Goal: Transaction & Acquisition: Purchase product/service

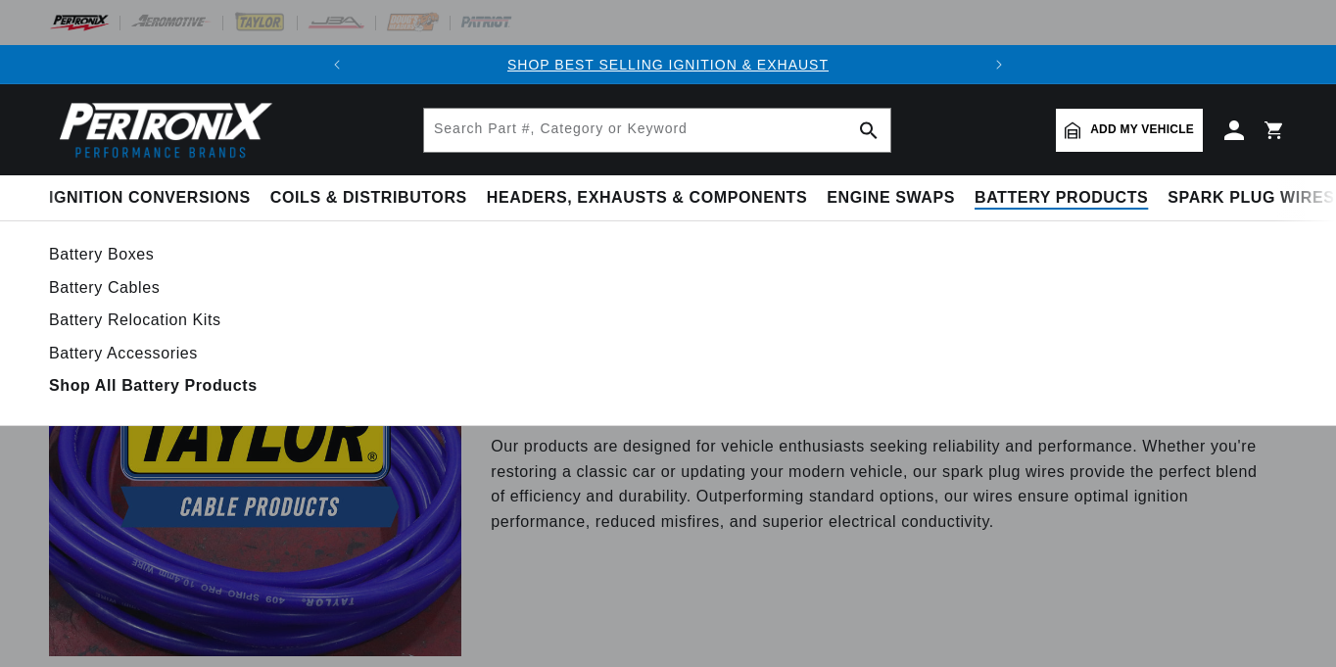
click at [1045, 202] on span "Battery Products" at bounding box center [1061, 198] width 173 height 21
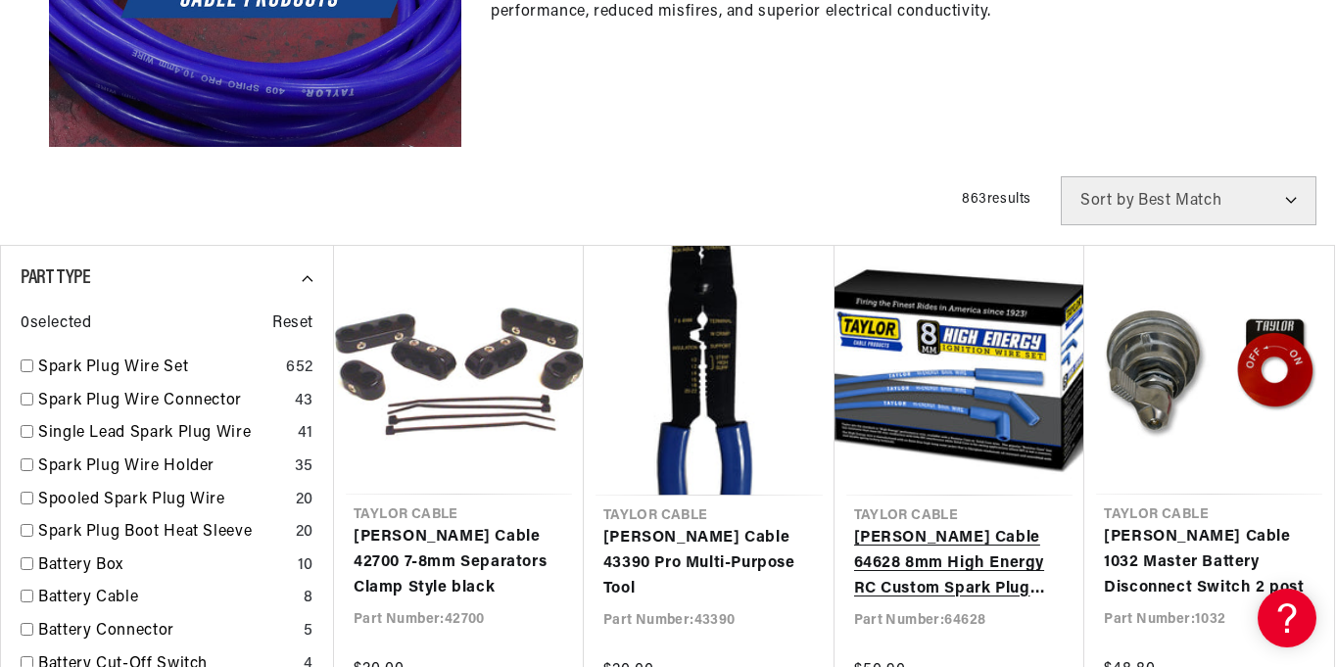
scroll to position [0, 594]
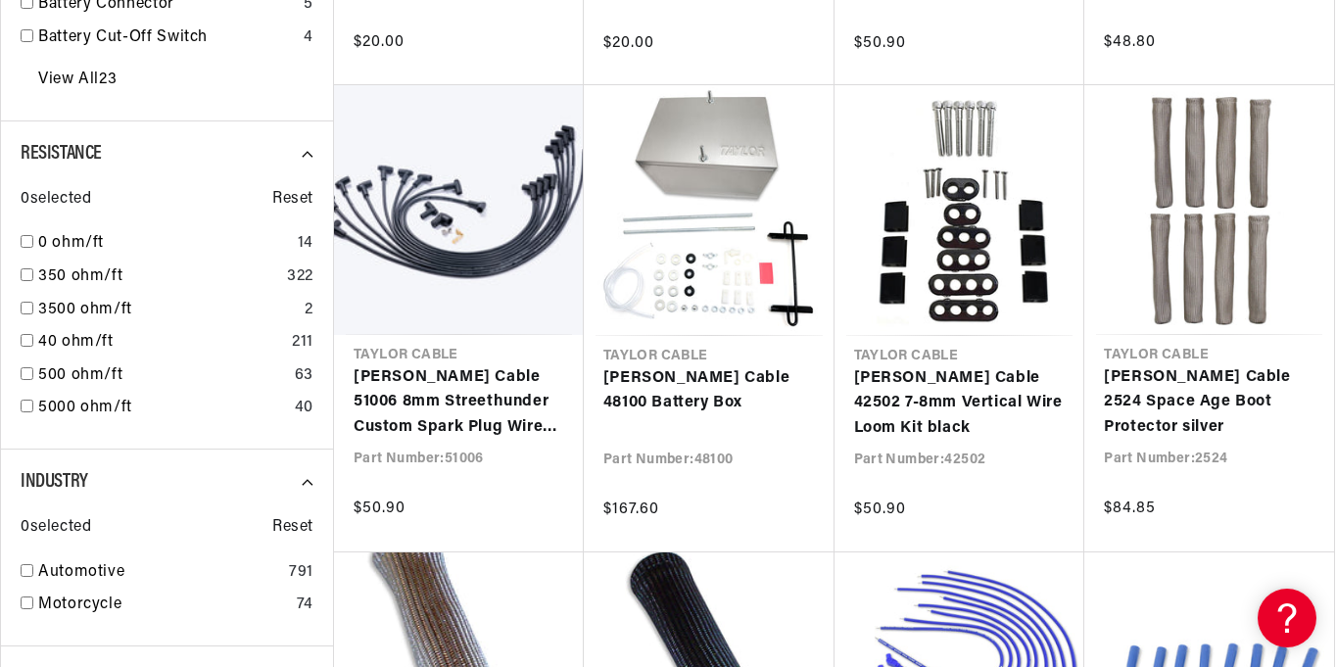
scroll to position [0, 0]
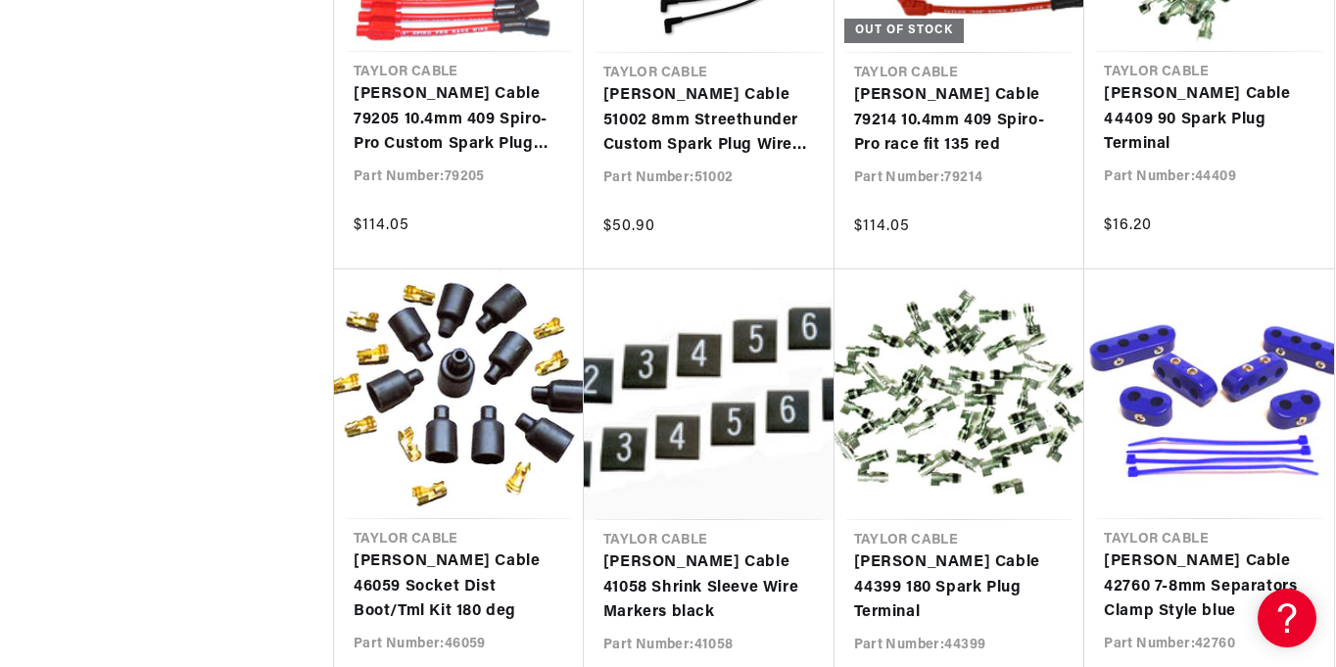
scroll to position [0, 391]
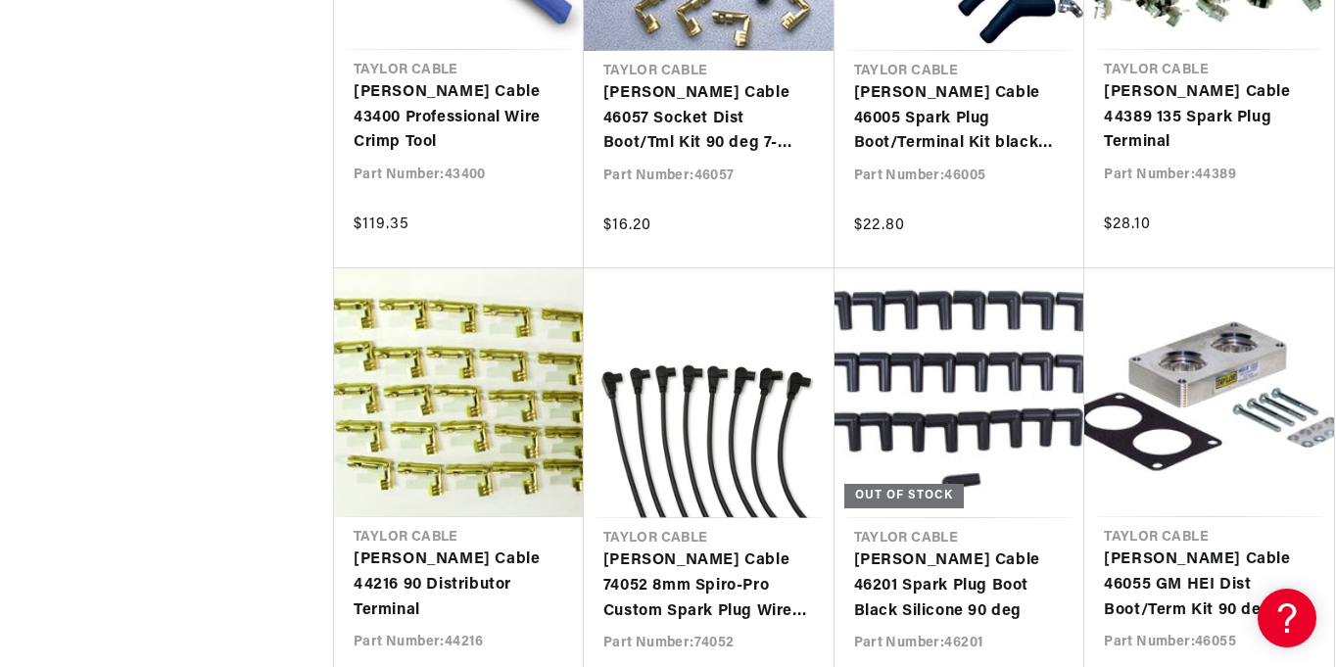
scroll to position [4246, 0]
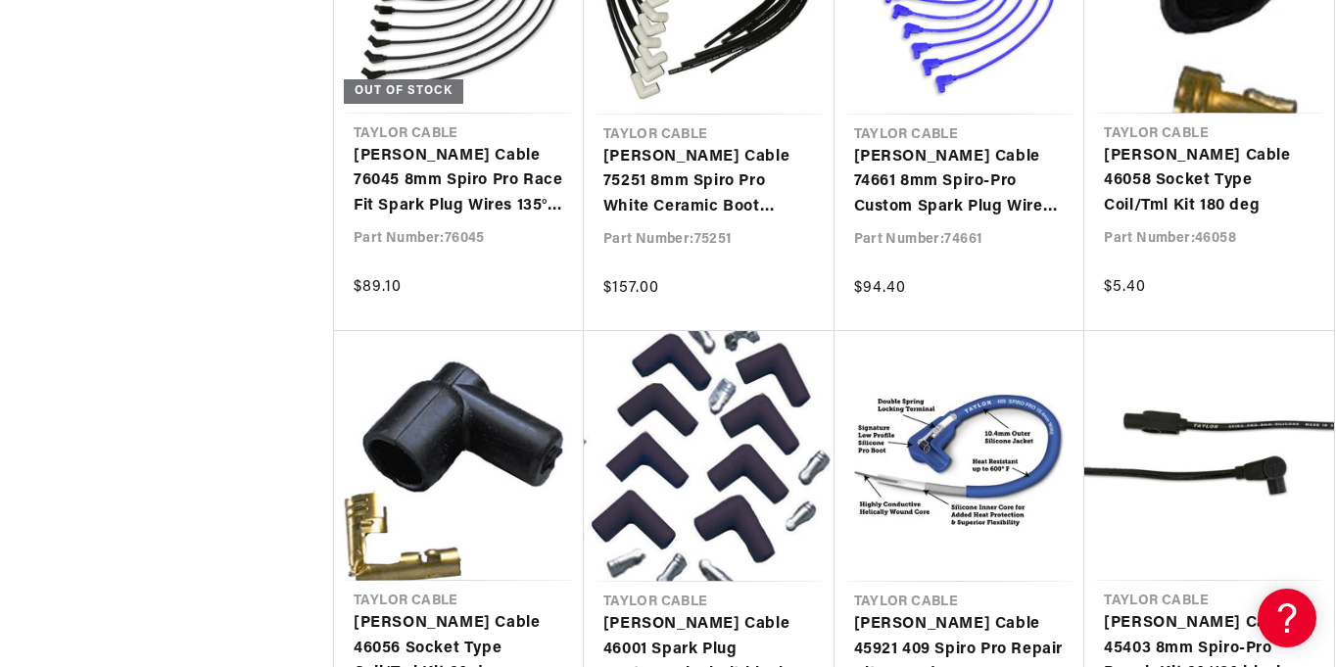
scroll to position [5732, 0]
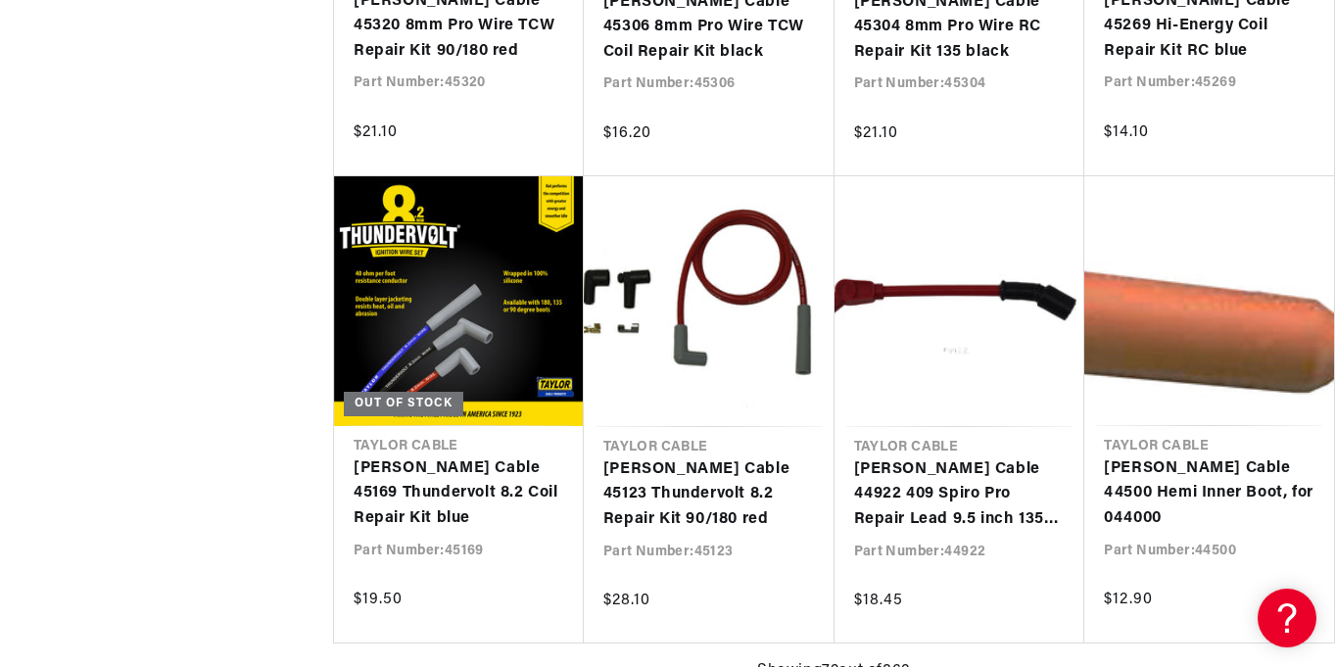
scroll to position [0, 72]
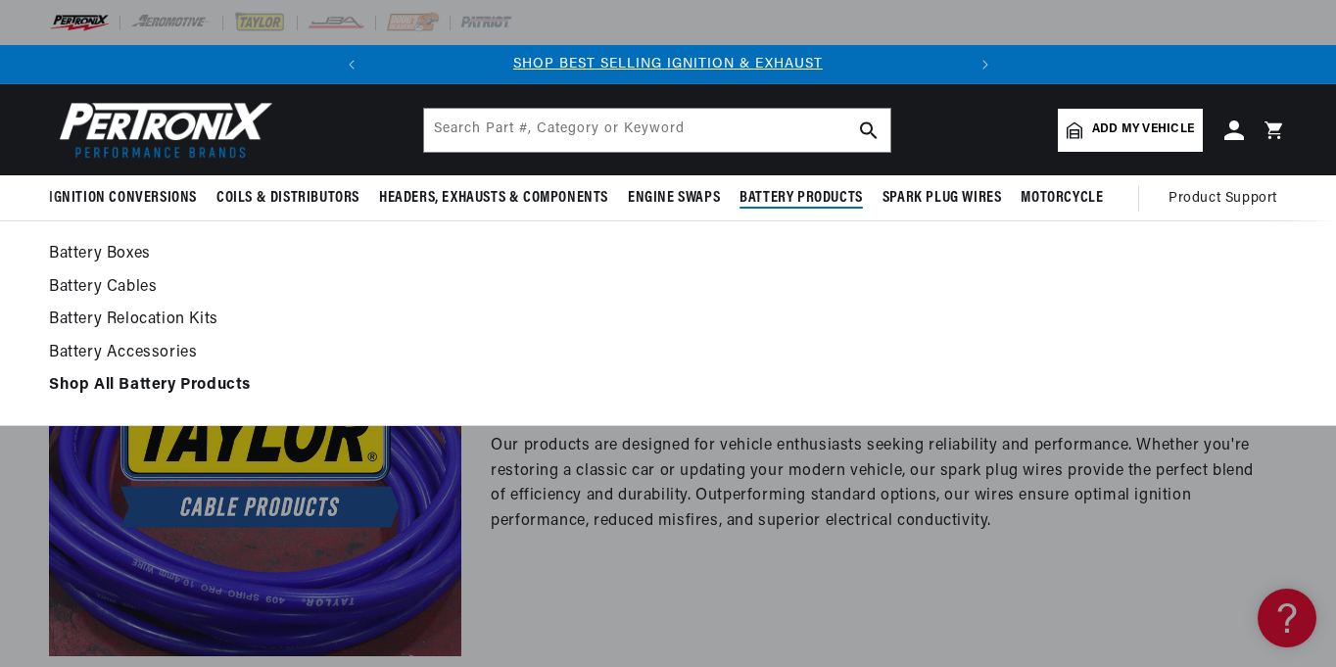
click at [138, 292] on link "Battery Cables" at bounding box center [668, 287] width 1238 height 27
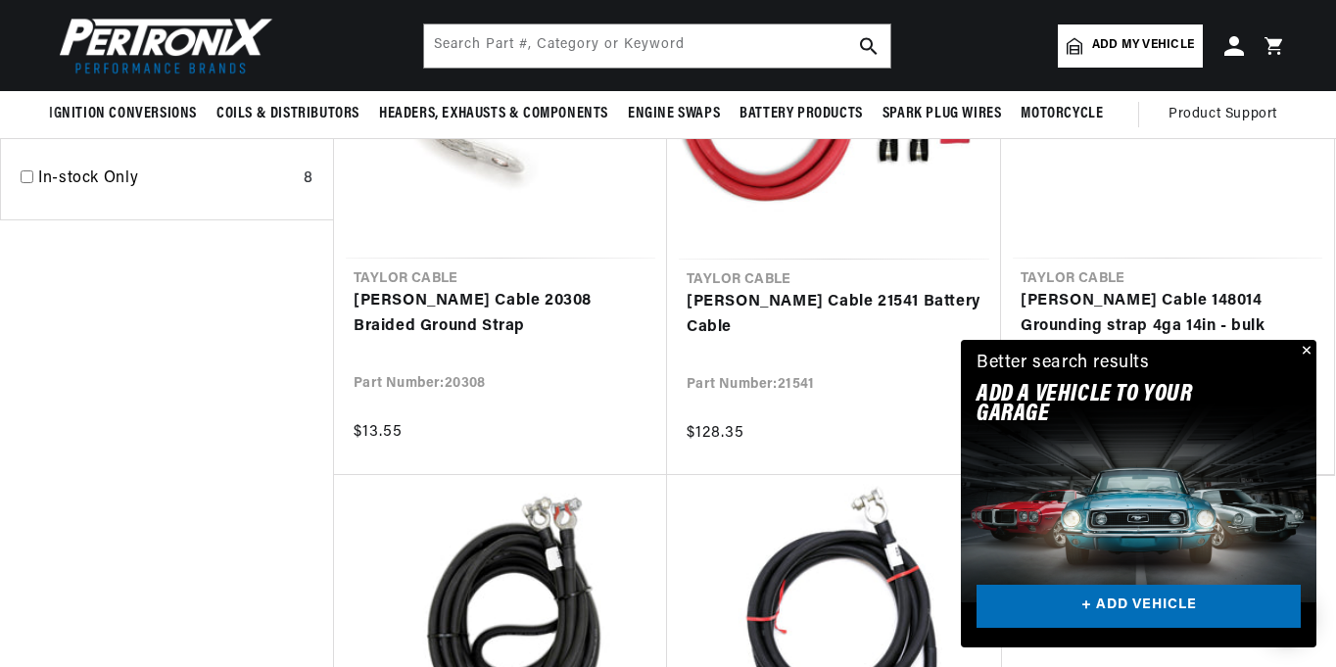
click at [1309, 350] on button "Close" at bounding box center [1305, 352] width 24 height 24
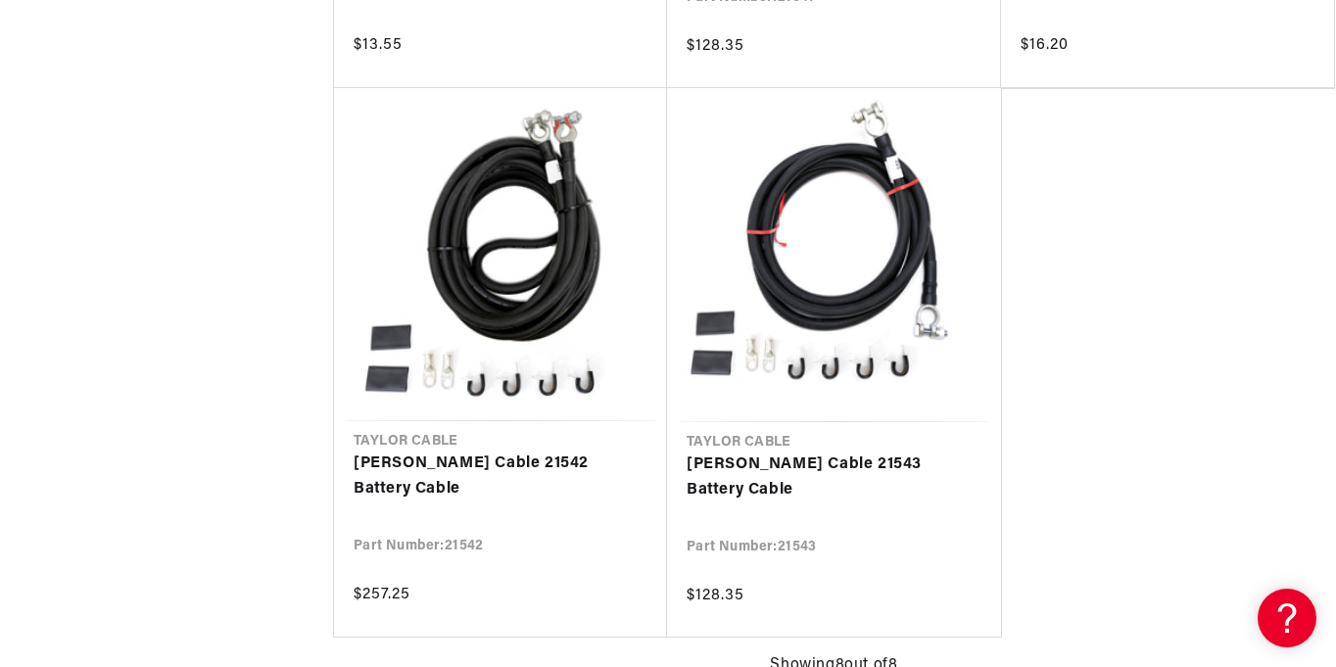
scroll to position [1606, 0]
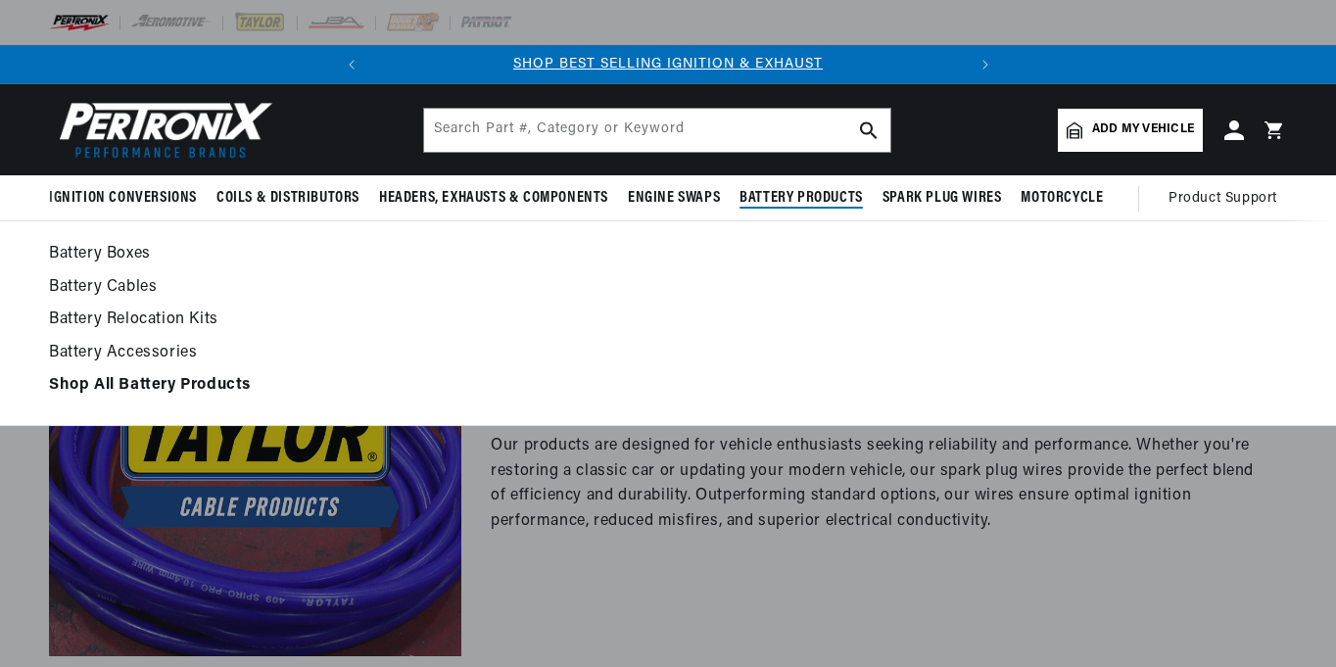
click at [131, 320] on link "Battery Relocation Kits" at bounding box center [668, 320] width 1238 height 27
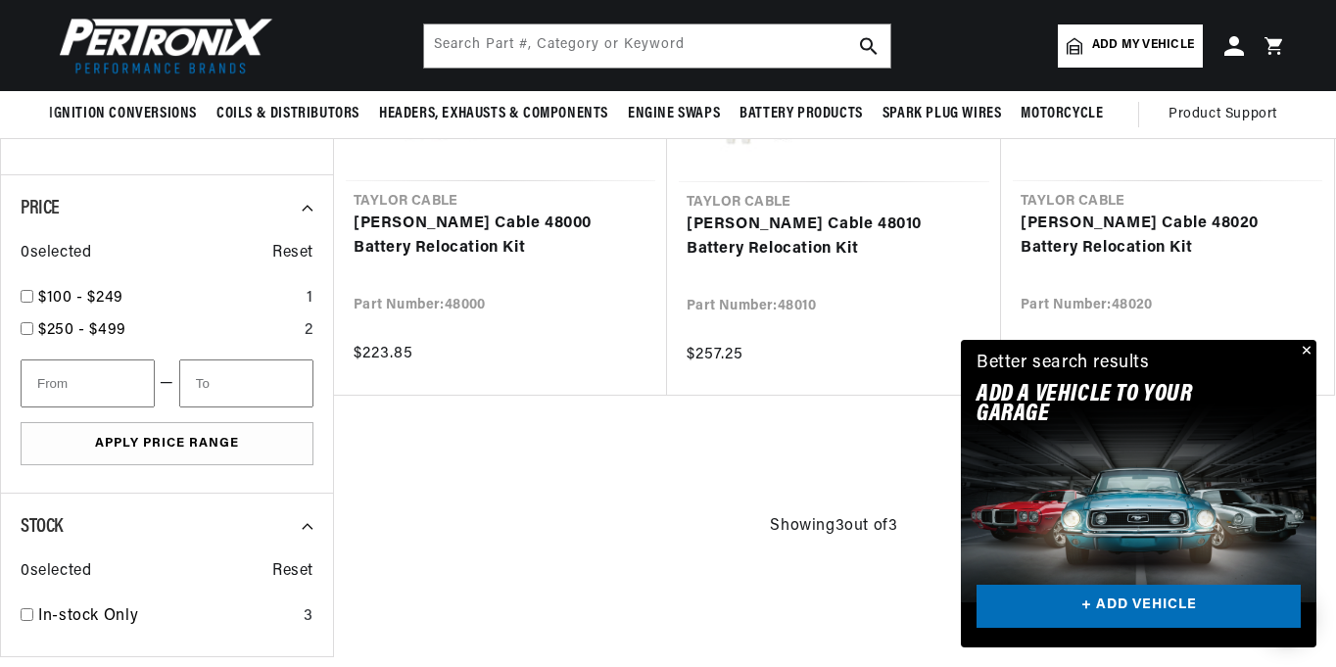
click at [1309, 348] on button "Close" at bounding box center [1305, 352] width 24 height 24
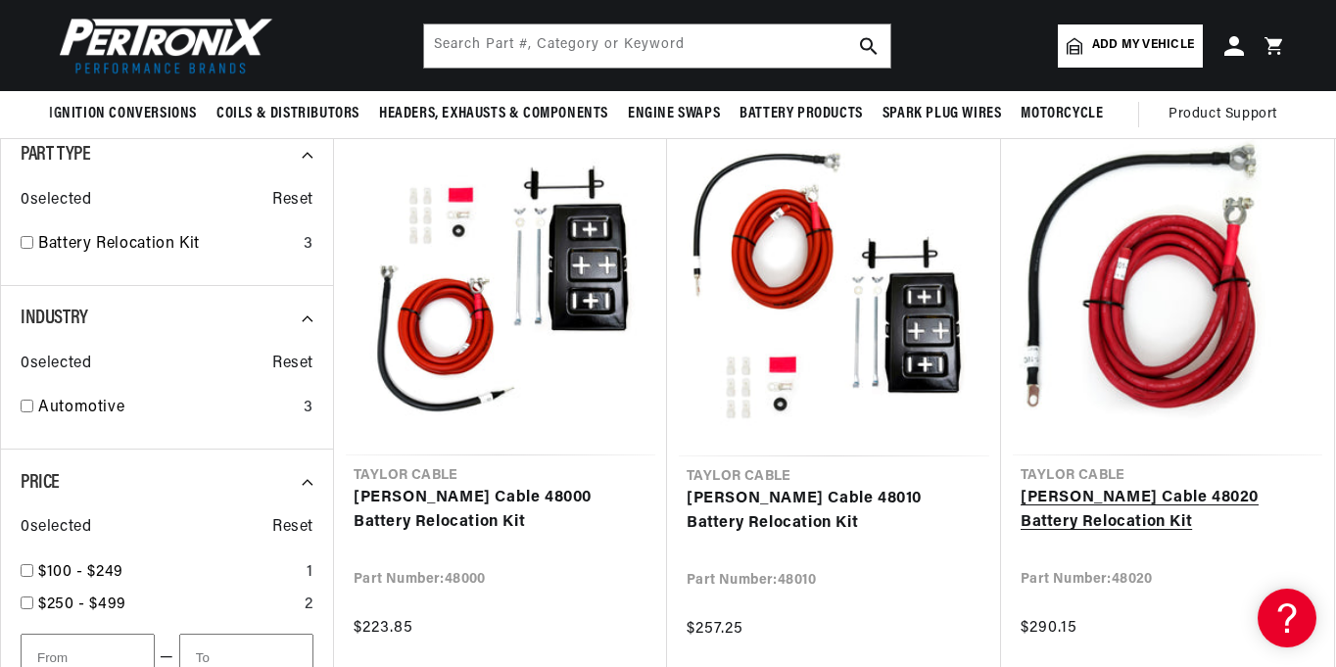
scroll to position [0, 594]
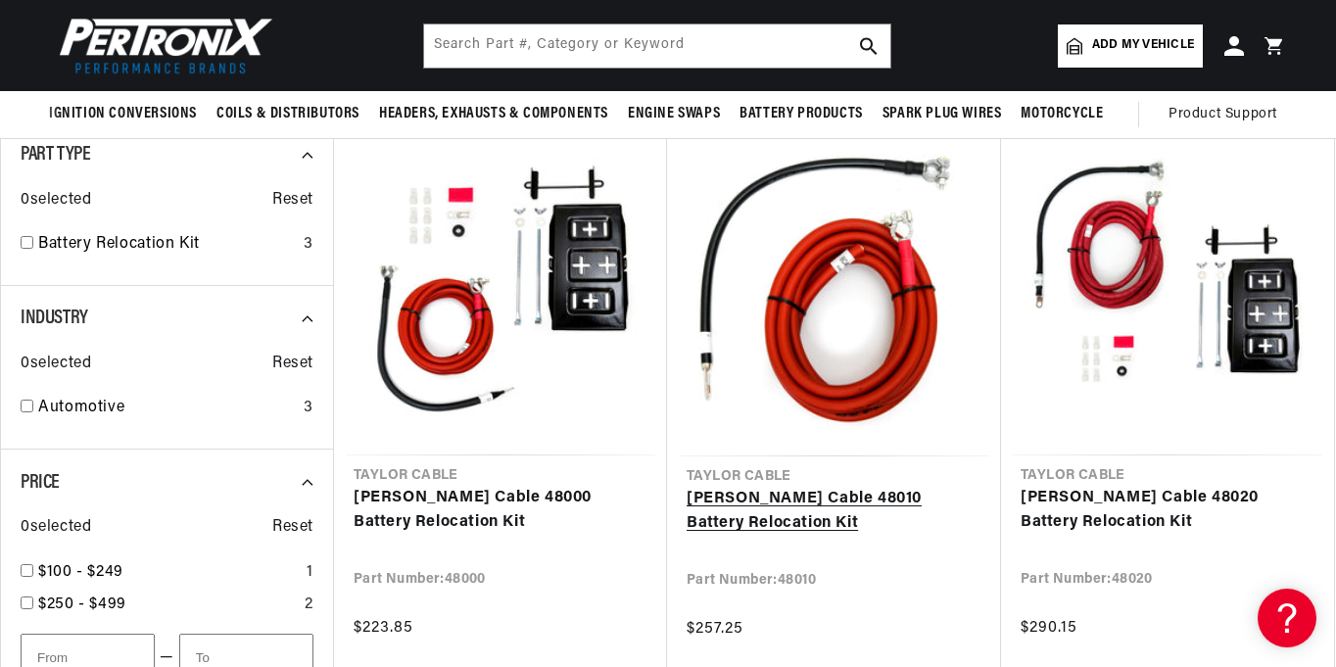
click at [861, 487] on link "[PERSON_NAME] Cable 48010 Battery Relocation Kit" at bounding box center [834, 512] width 295 height 50
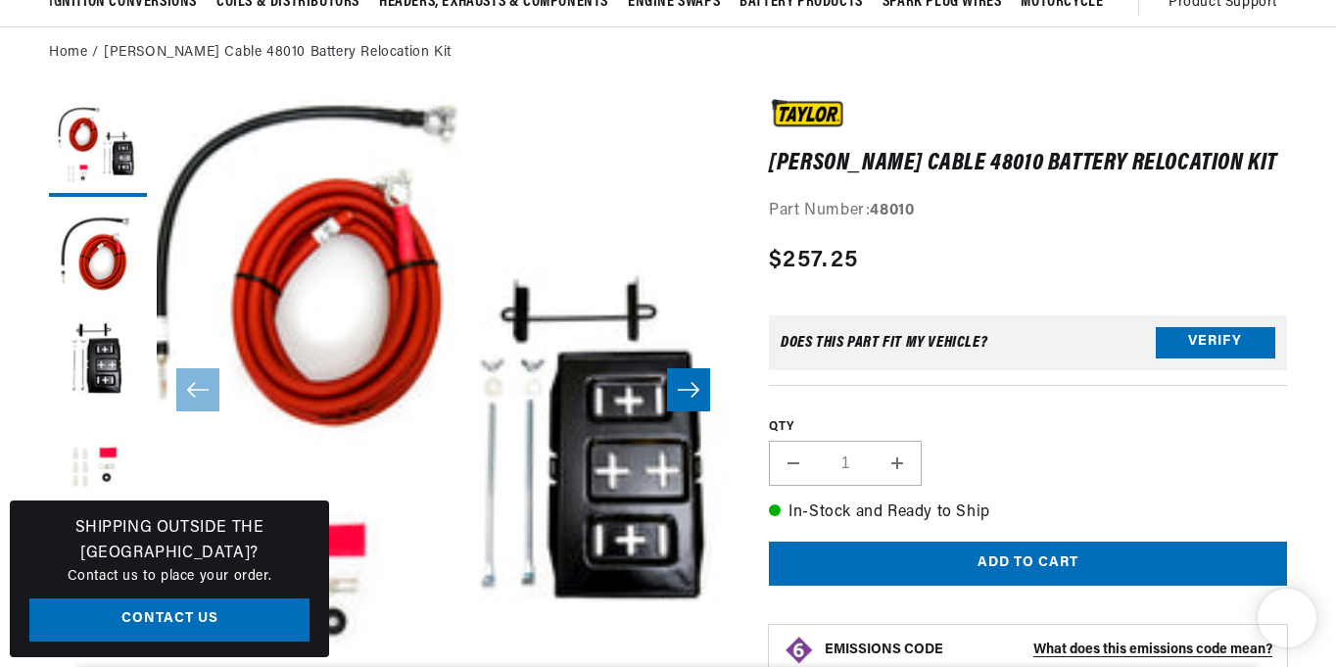
scroll to position [0, 594]
click at [688, 393] on icon "Slide right" at bounding box center [689, 390] width 24 height 20
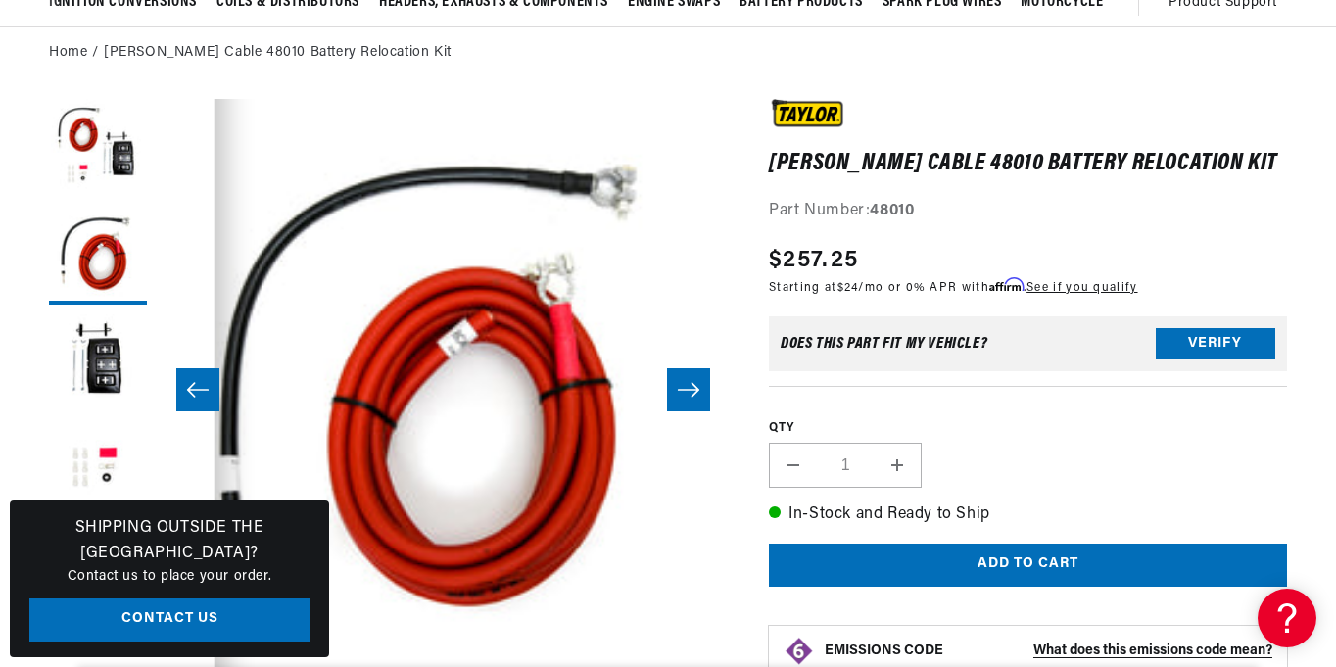
scroll to position [0, 0]
click at [688, 393] on icon "Slide right" at bounding box center [689, 390] width 24 height 20
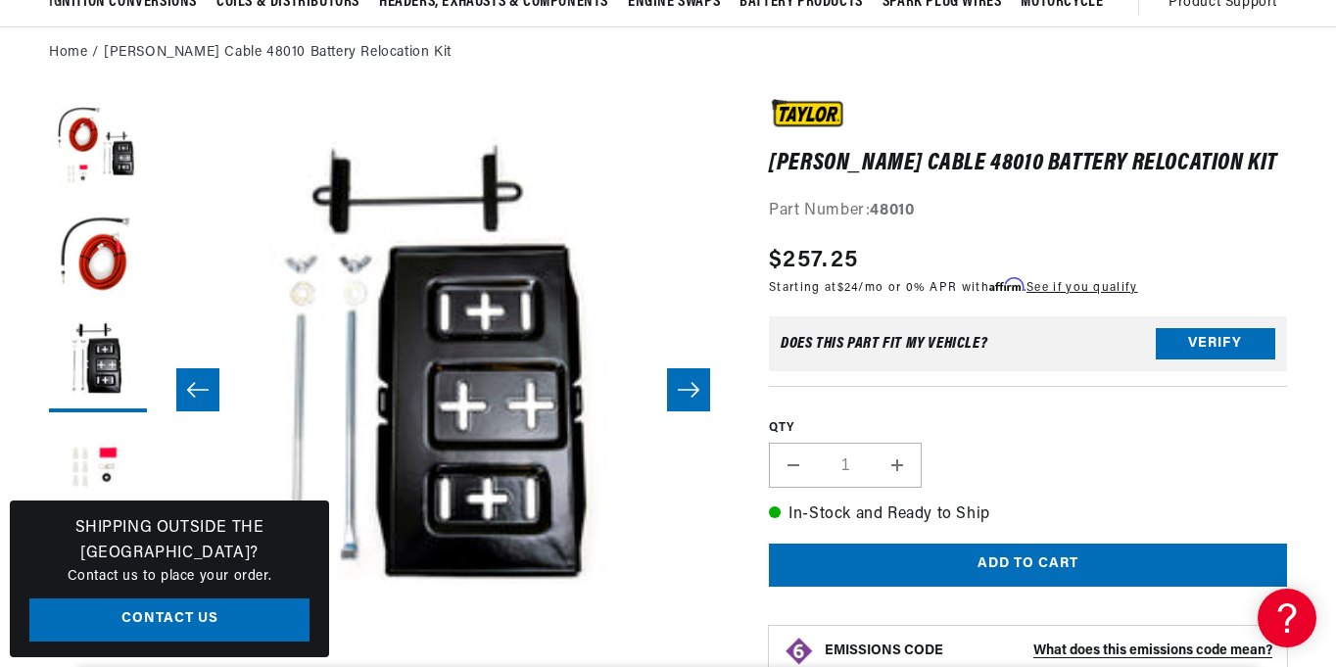
scroll to position [0, 594]
click at [686, 398] on icon "Slide right" at bounding box center [689, 390] width 24 height 20
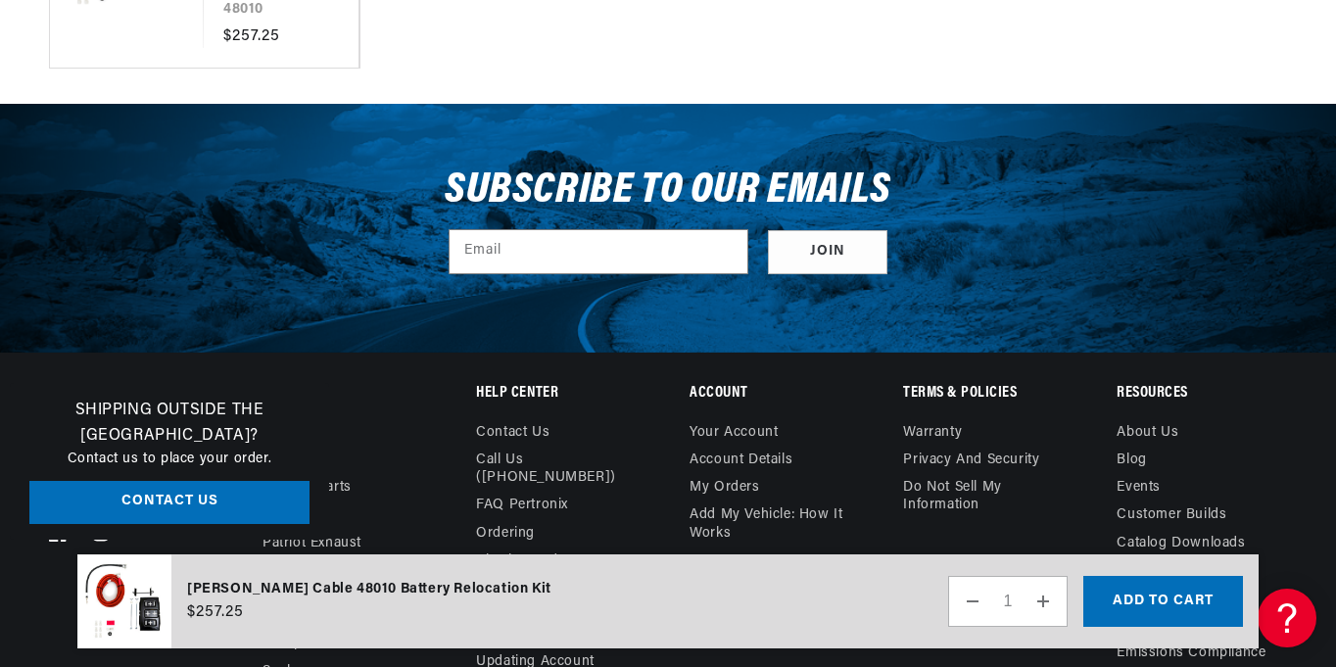
scroll to position [2747, 0]
